Goal: Information Seeking & Learning: Learn about a topic

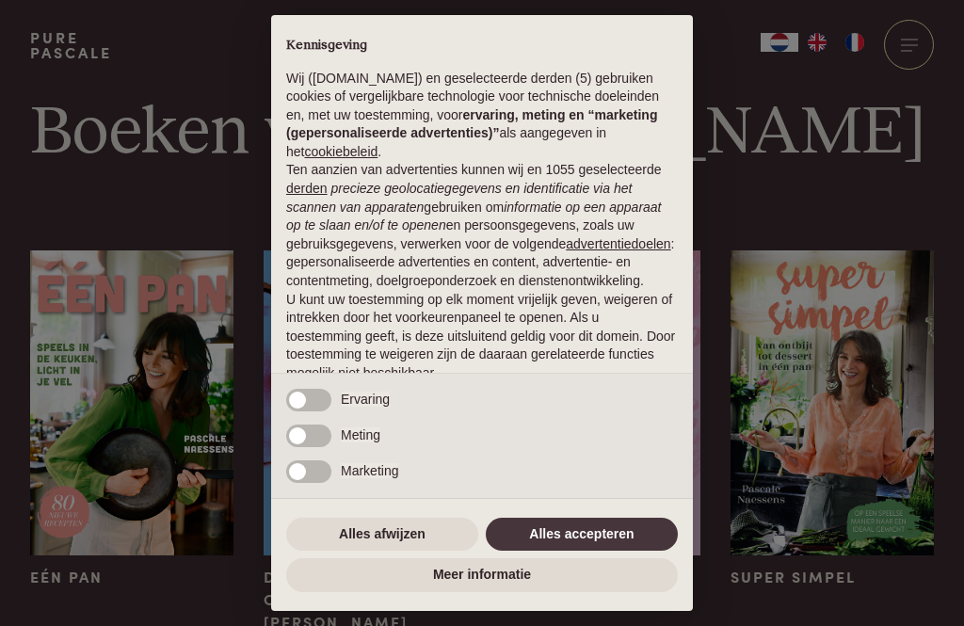
click at [599, 547] on button "Alles accepteren" at bounding box center [582, 535] width 192 height 34
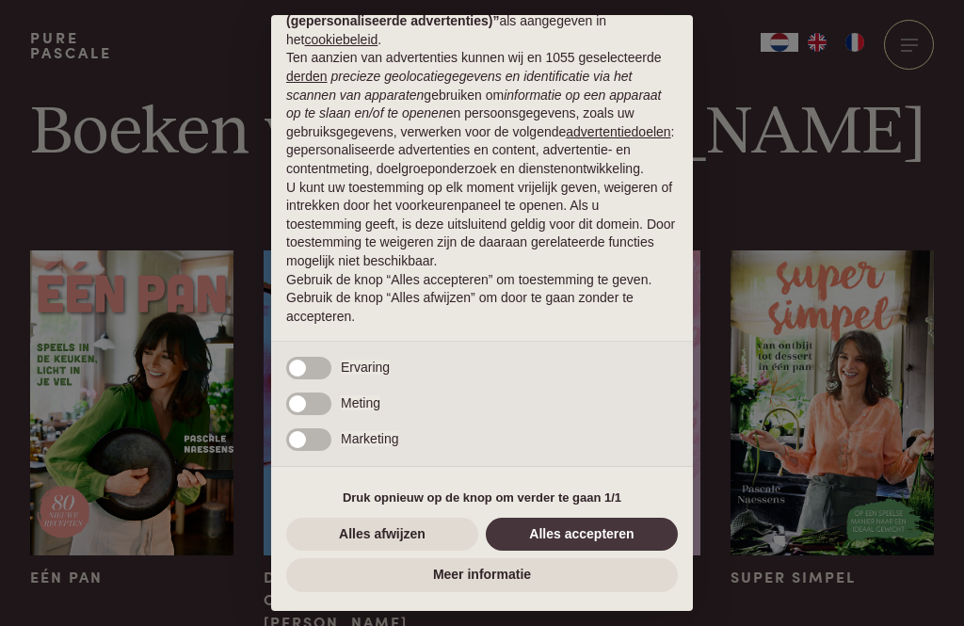
click at [605, 540] on button "Alles accepteren" at bounding box center [582, 535] width 192 height 34
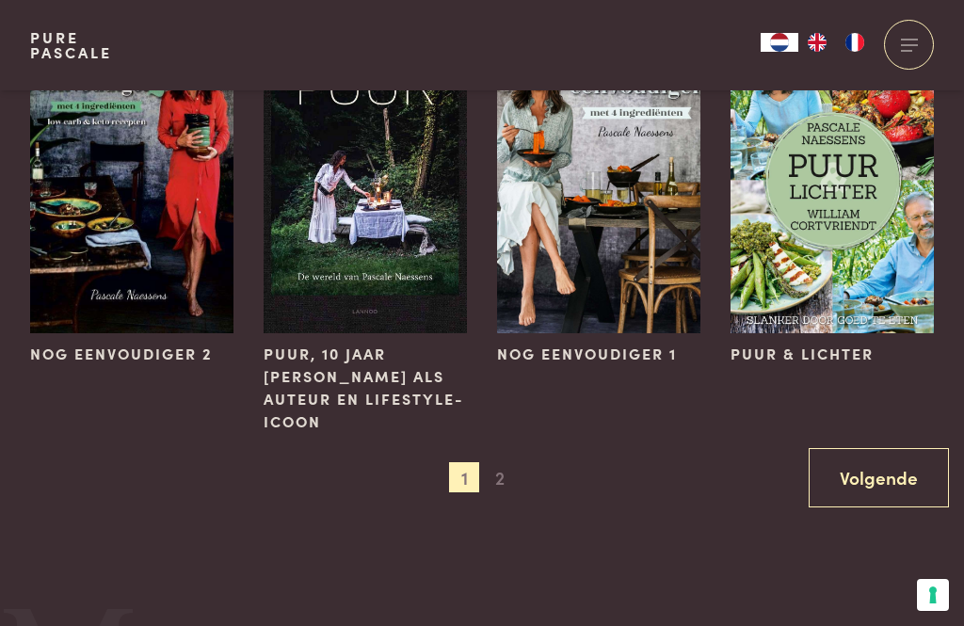
scroll to position [1419, 0]
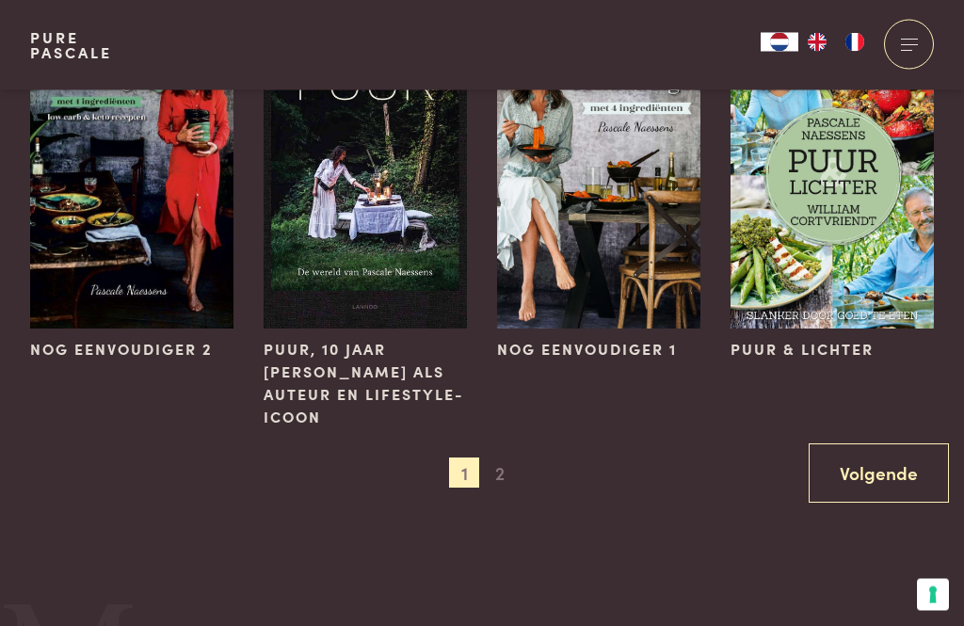
click at [503, 477] on span "2" at bounding box center [500, 473] width 30 height 30
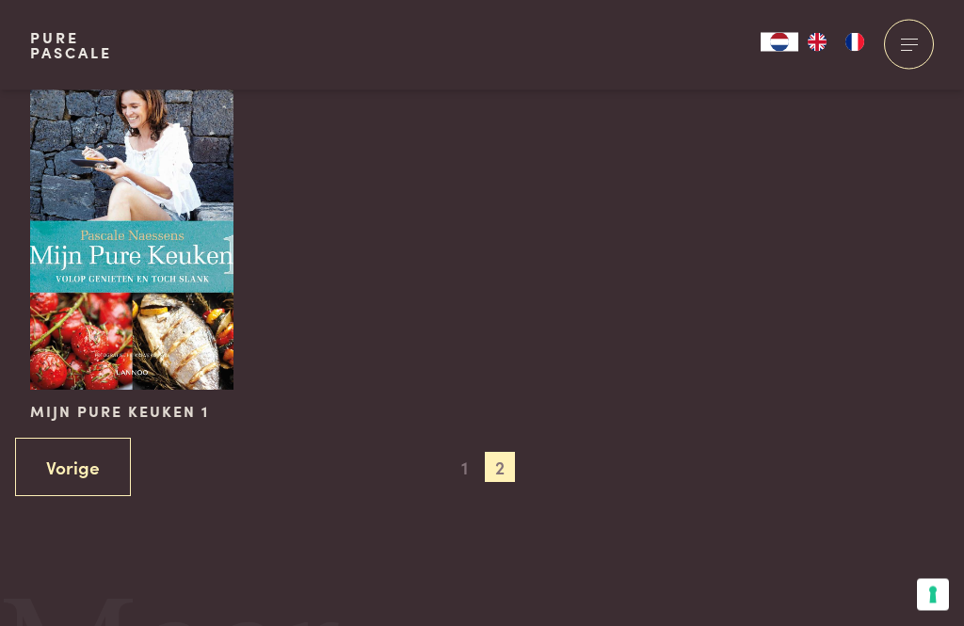
scroll to position [921, 0]
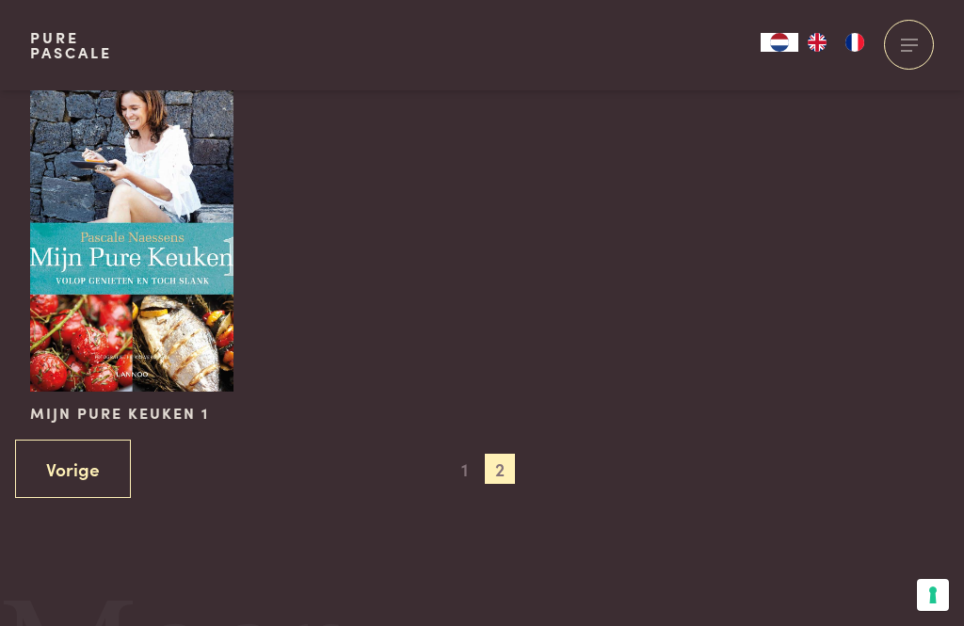
click at [456, 475] on span "1" at bounding box center [464, 469] width 30 height 30
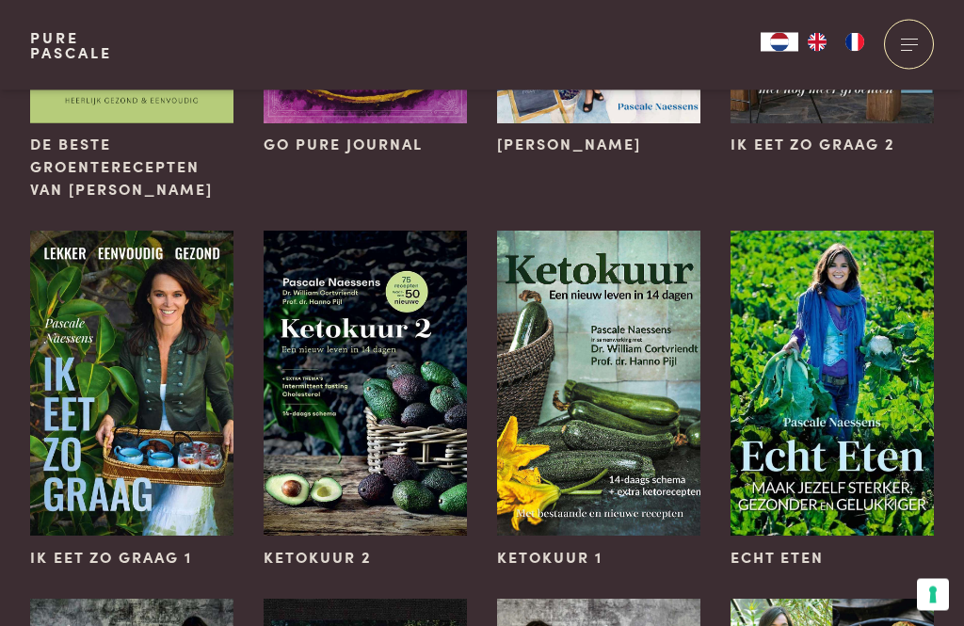
scroll to position [845, 0]
click at [639, 392] on img at bounding box center [598, 383] width 203 height 305
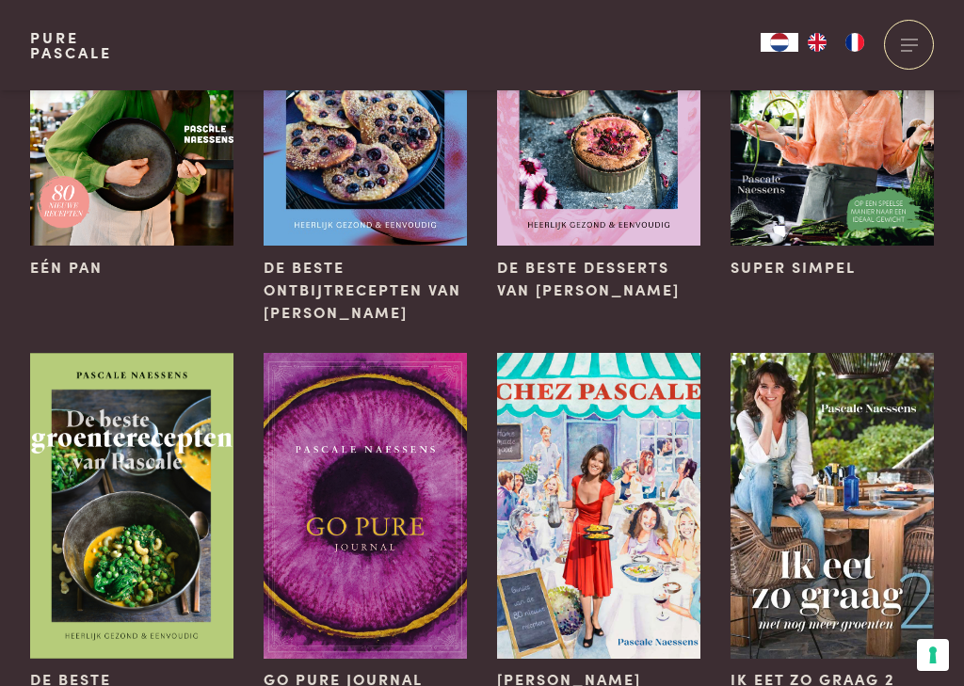
scroll to position [0, 0]
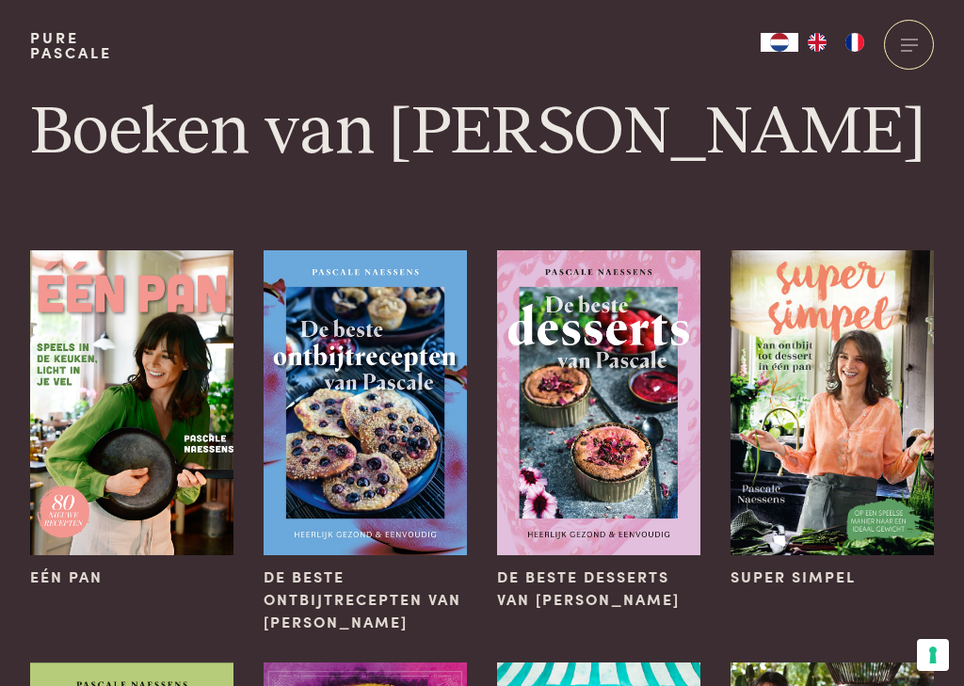
click at [939, 625] on button "Uw voorkeuren voor toestemming voor trackingtechnologieën" at bounding box center [933, 655] width 32 height 32
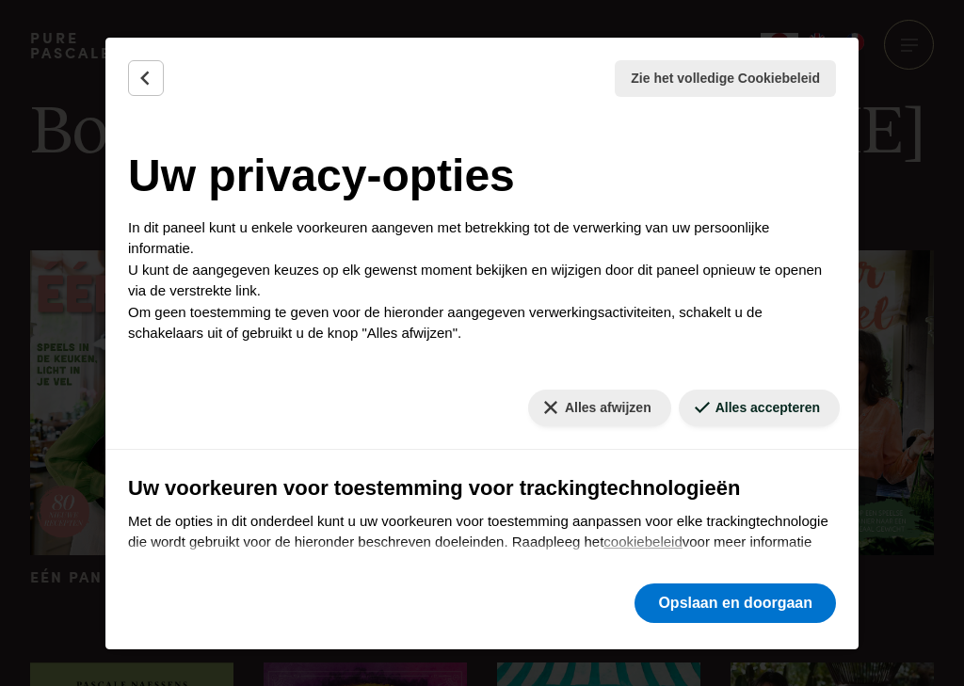
click at [771, 402] on button "Alles accepteren" at bounding box center [759, 408] width 161 height 37
click at [750, 611] on button "Opslaan en doorgaan" at bounding box center [734, 603] width 201 height 40
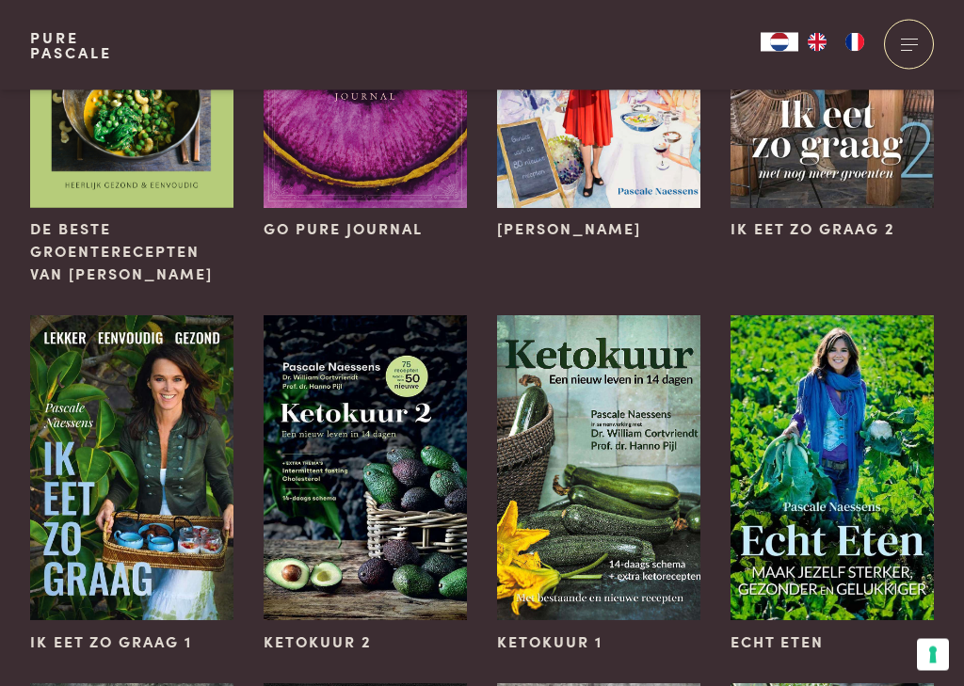
scroll to position [760, 0]
click at [343, 514] on img at bounding box center [365, 467] width 203 height 305
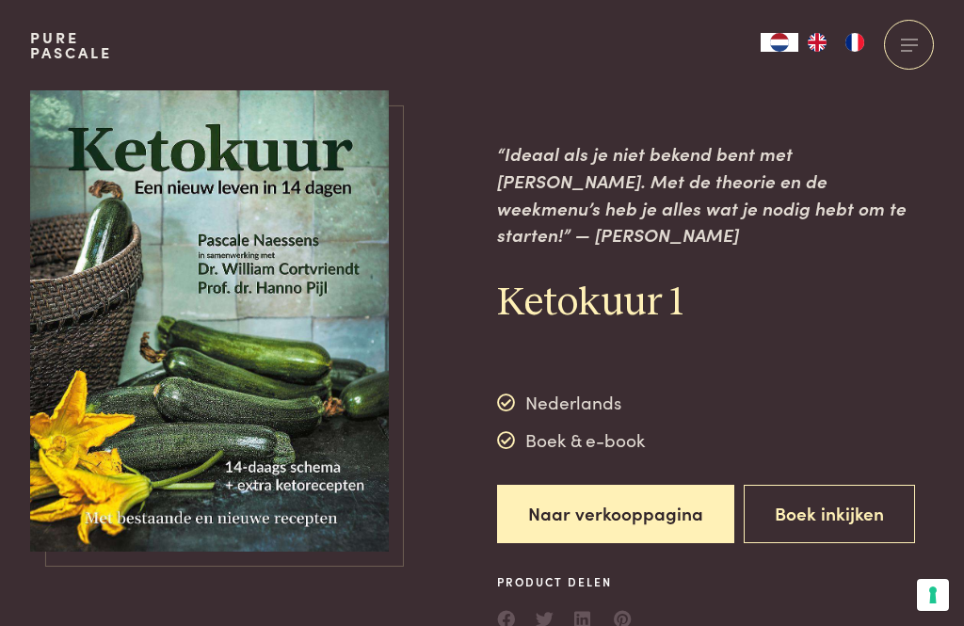
click at [829, 485] on button "Boek inkijken" at bounding box center [828, 514] width 171 height 59
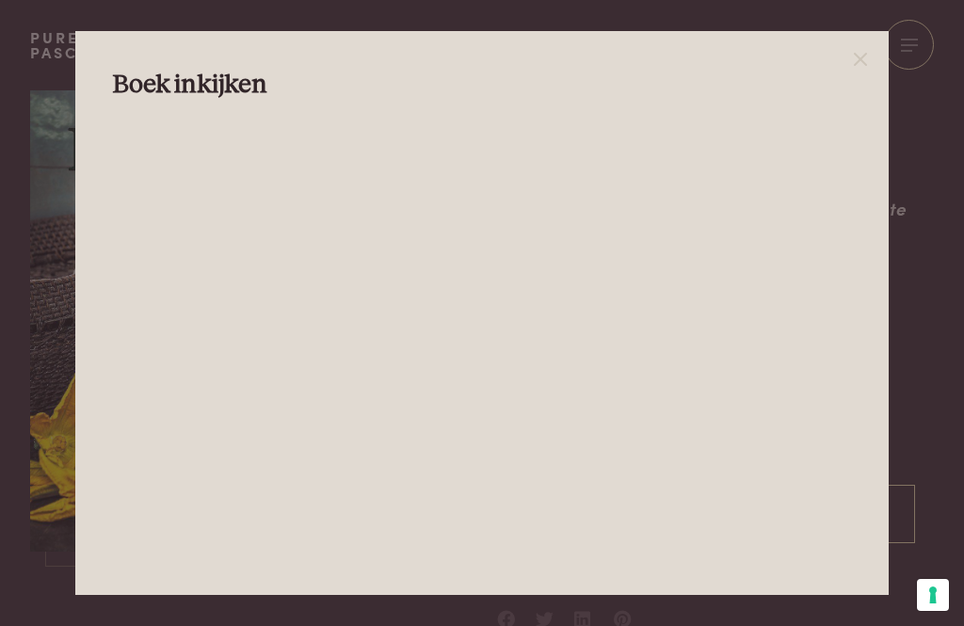
click at [871, 48] on icon at bounding box center [860, 59] width 23 height 23
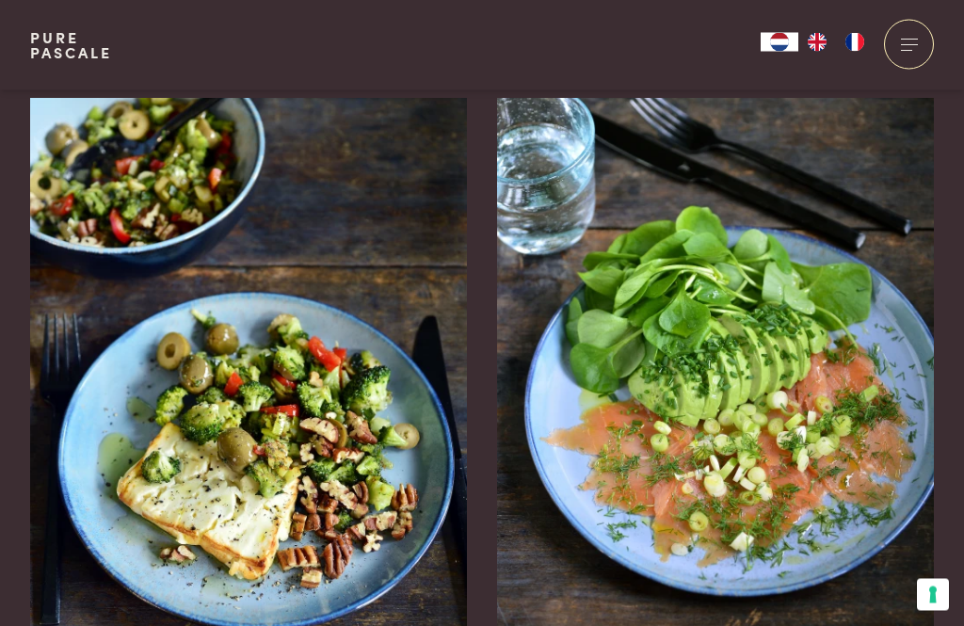
scroll to position [2675, 0]
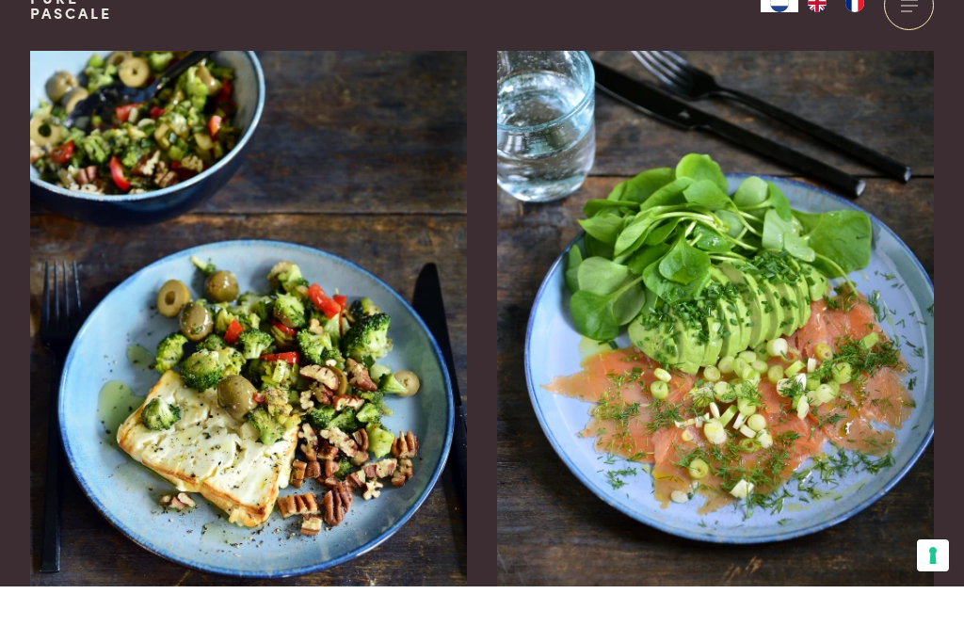
scroll to position [2736, 0]
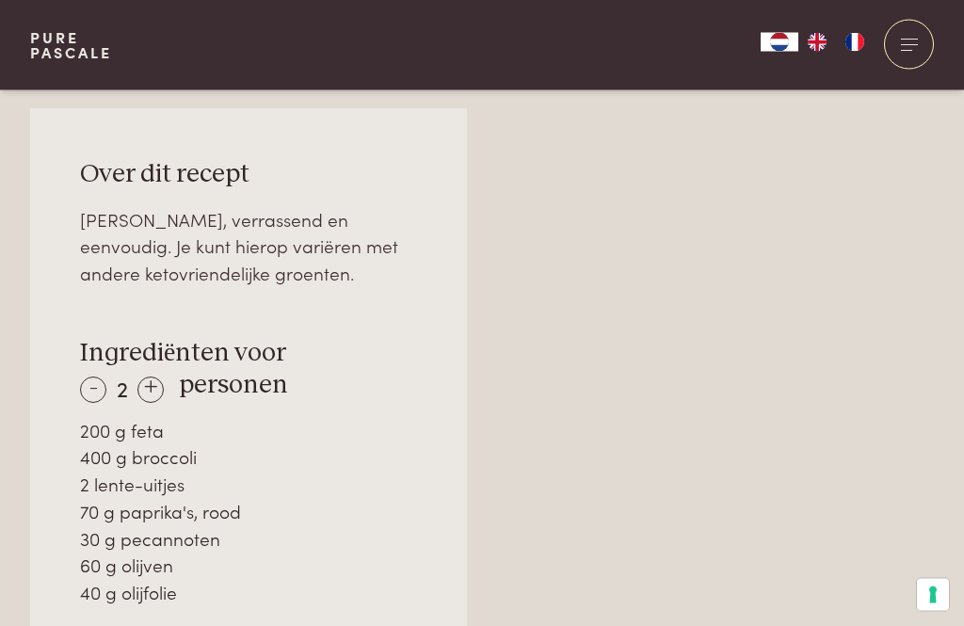
scroll to position [1157, 0]
click at [32, 395] on div "Over dit recept Lekker, verrassend en eenvoudig. Je kunt hierop variëren met an…" at bounding box center [248, 470] width 437 height 725
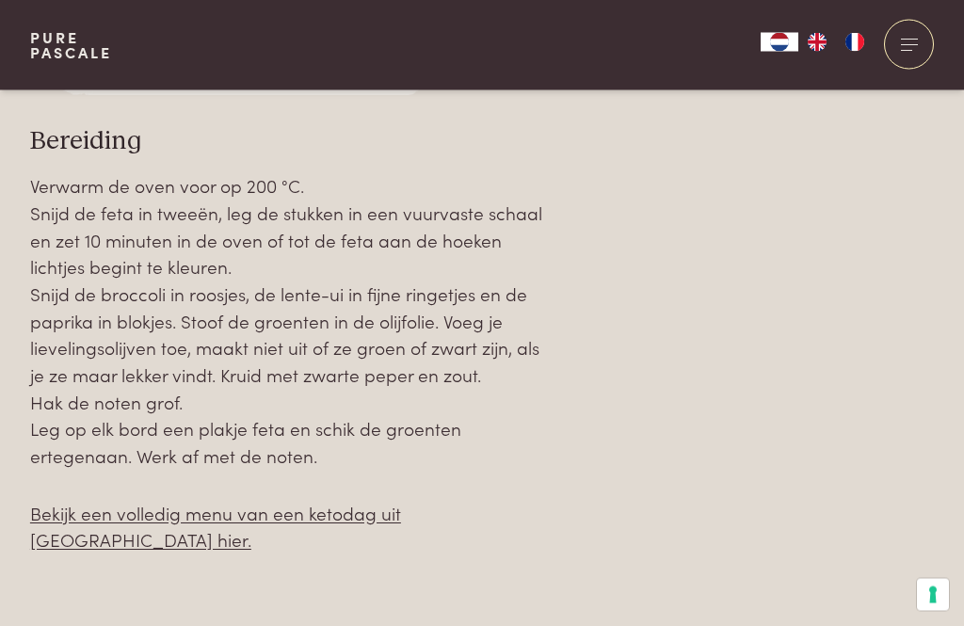
scroll to position [2021, 0]
click at [228, 504] on link "Bekijk een volledig menu van een ketodag uit [GEOGRAPHIC_DATA] hier." at bounding box center [215, 526] width 371 height 53
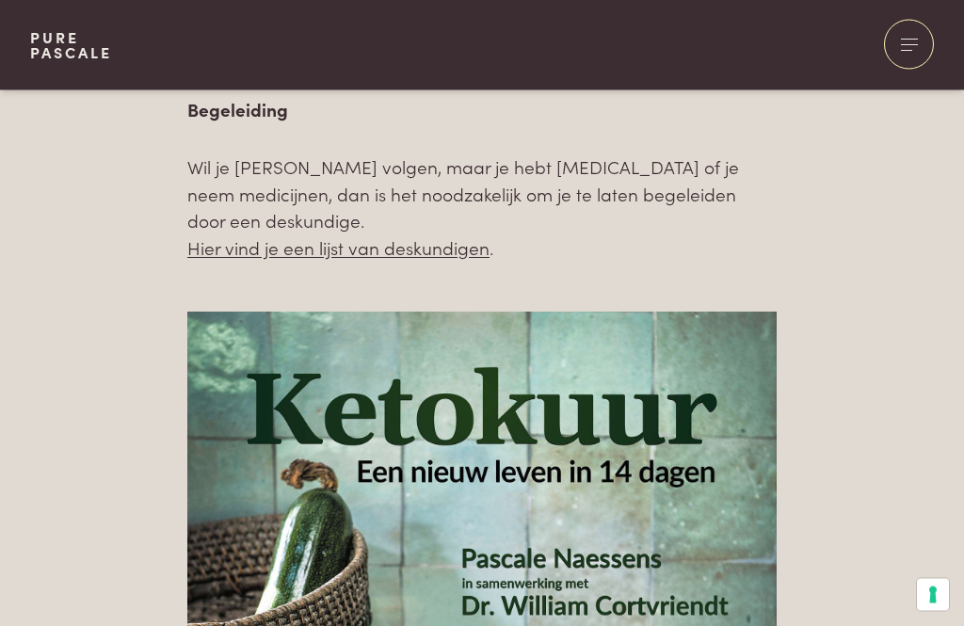
scroll to position [1306, 0]
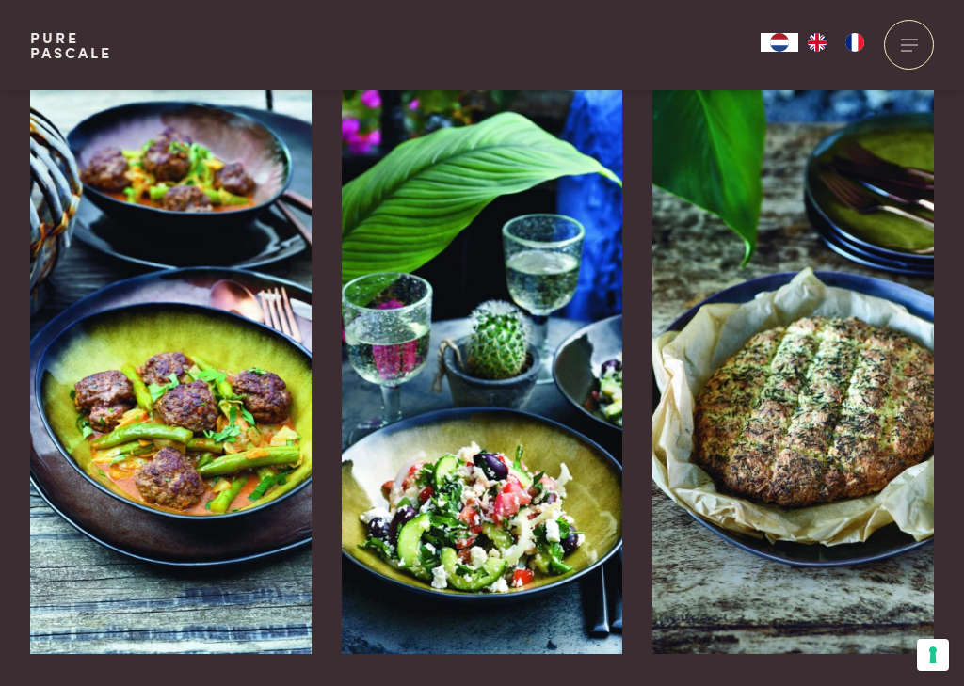
scroll to position [2196, 0]
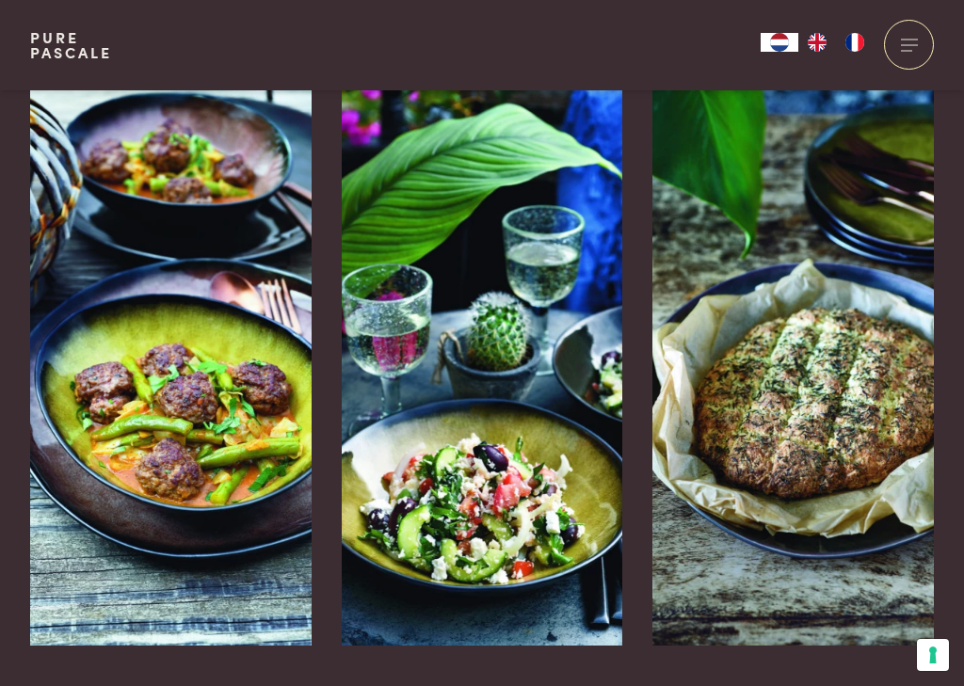
click at [868, 364] on img at bounding box center [792, 363] width 281 height 565
